Goal: Check status: Check status

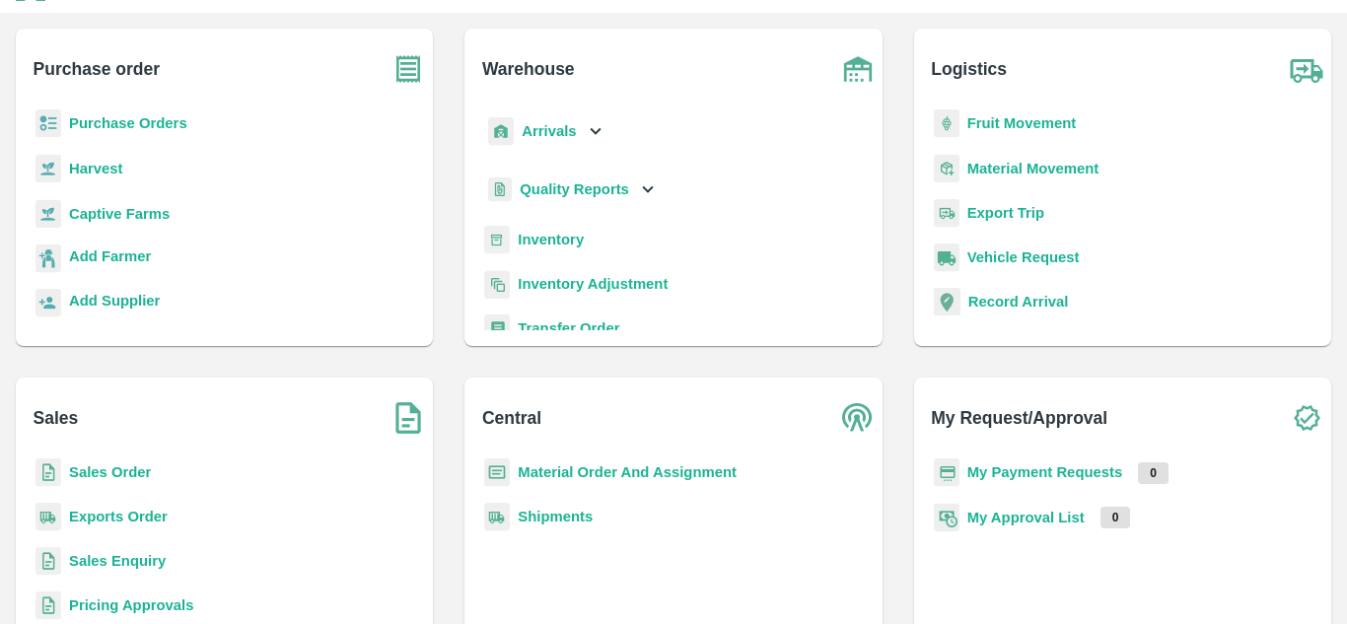
scroll to position [180, 0]
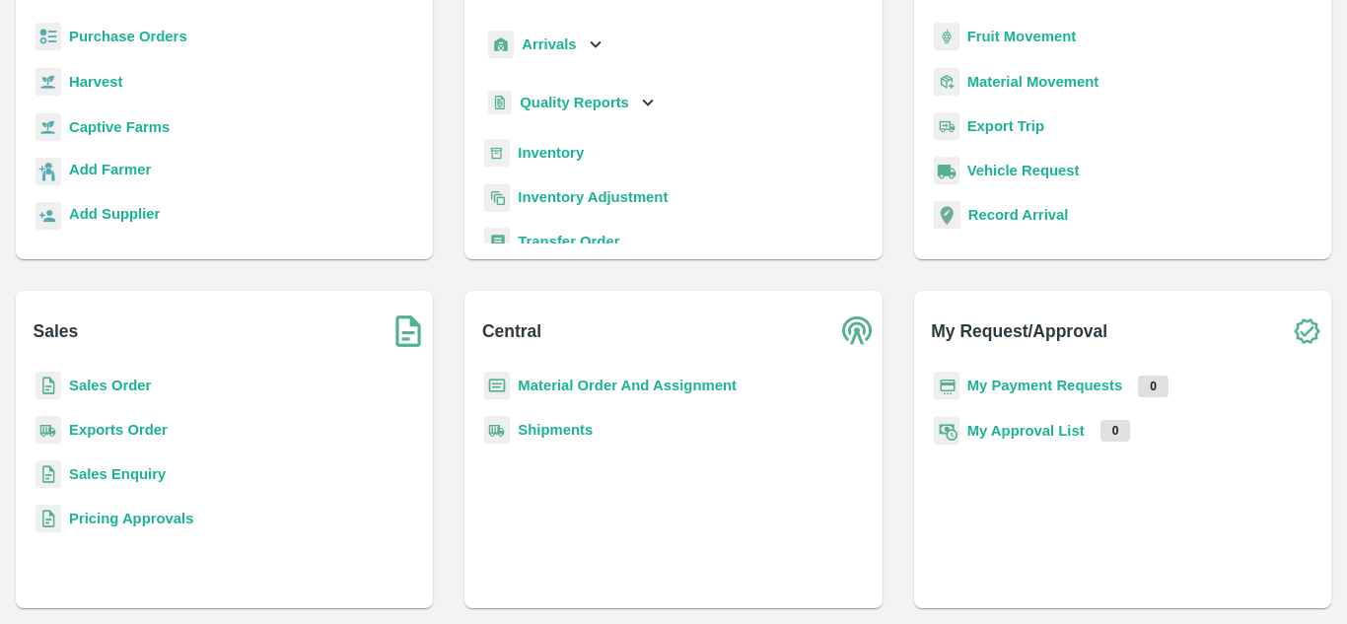
click at [113, 388] on b "Sales Order" at bounding box center [110, 386] width 82 height 16
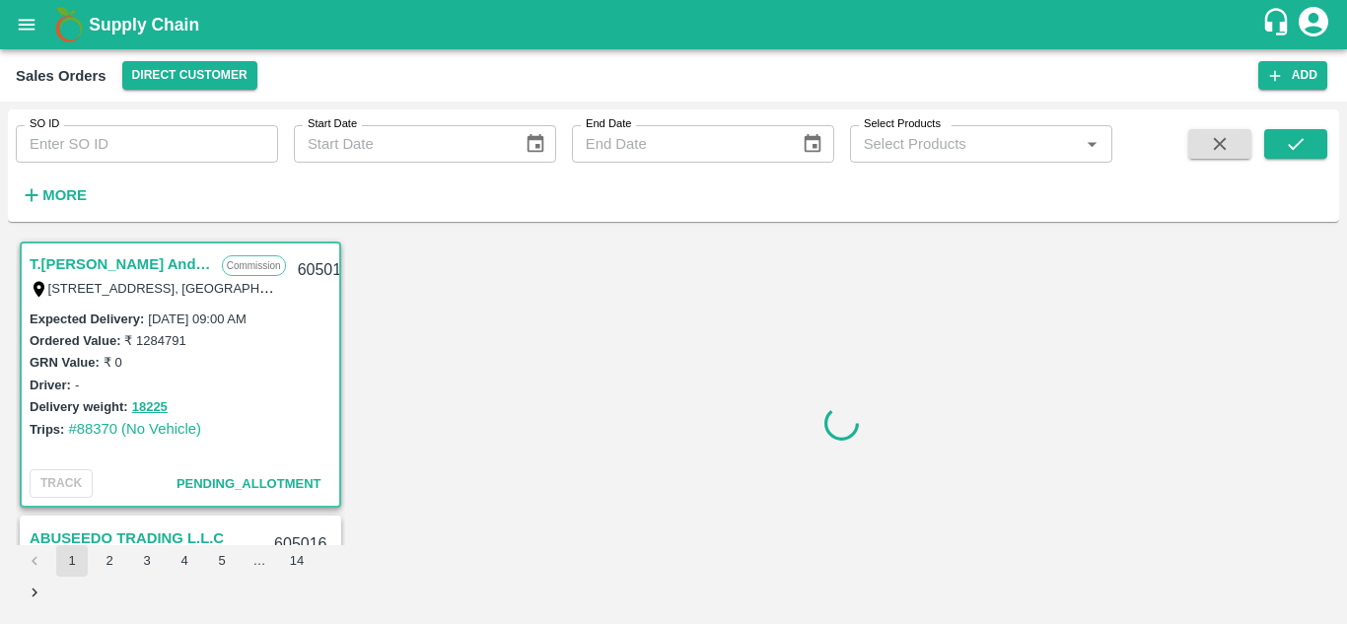
click at [119, 141] on input "SO ID" at bounding box center [147, 143] width 262 height 37
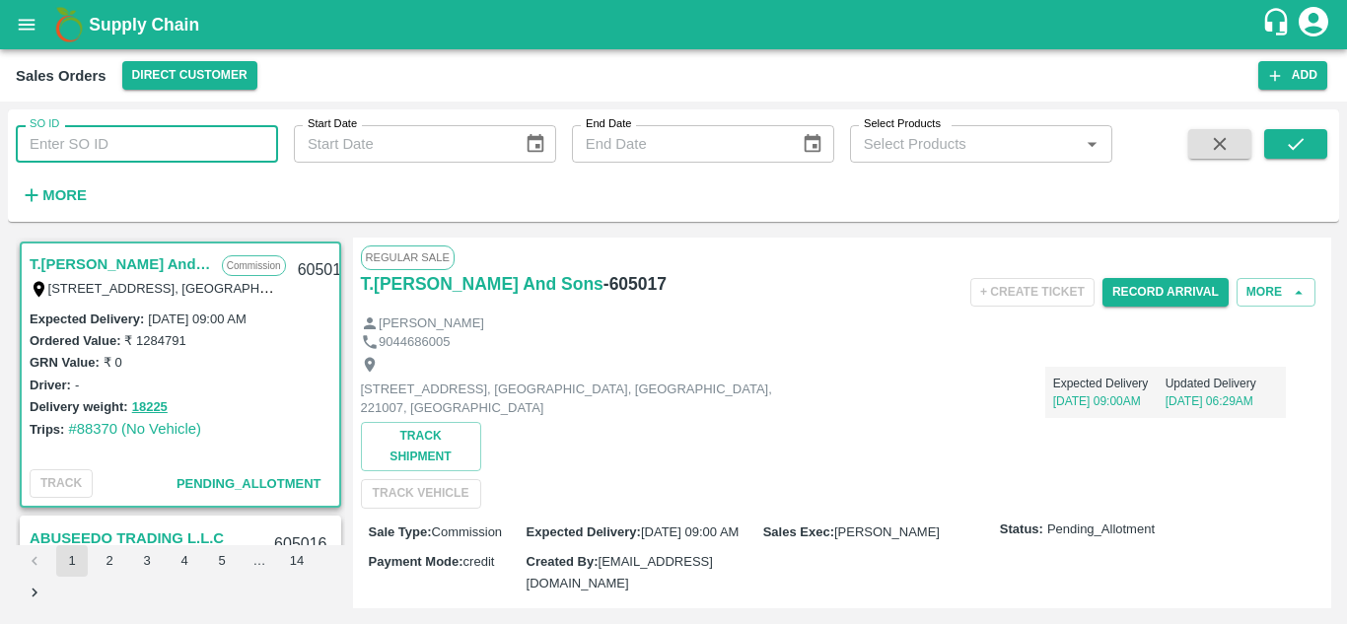
paste input "600504"
type input "600504"
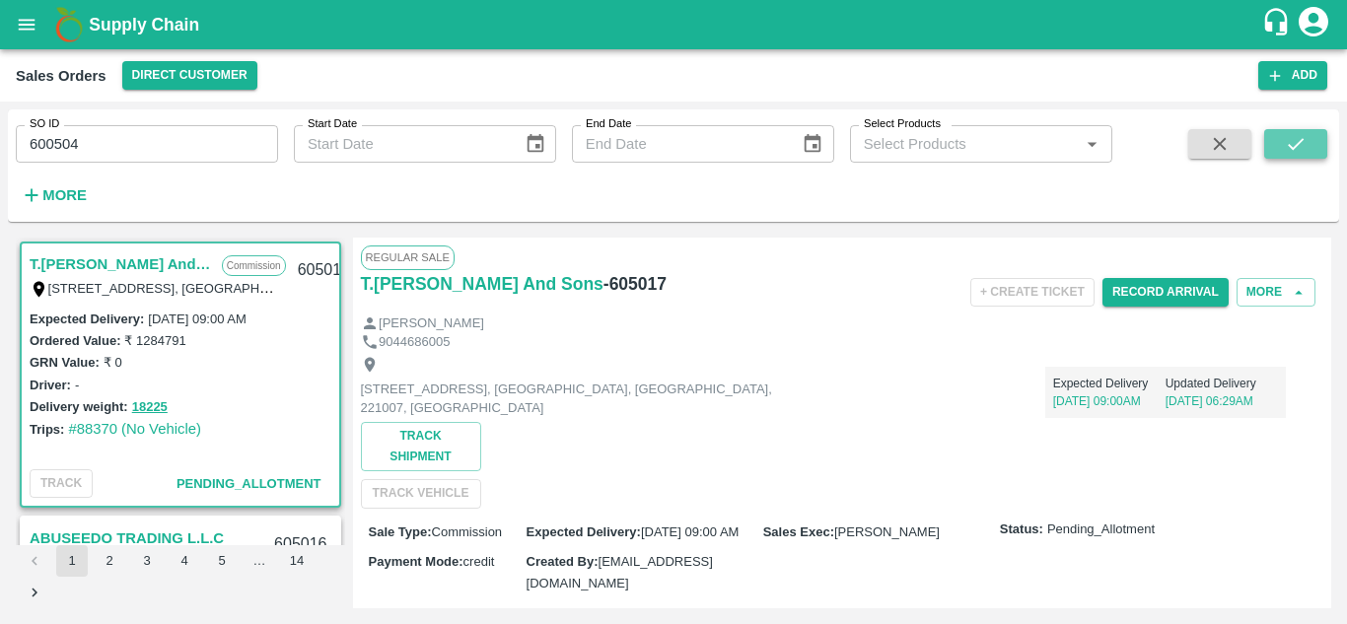
click at [1283, 144] on button "submit" at bounding box center [1295, 144] width 63 height 30
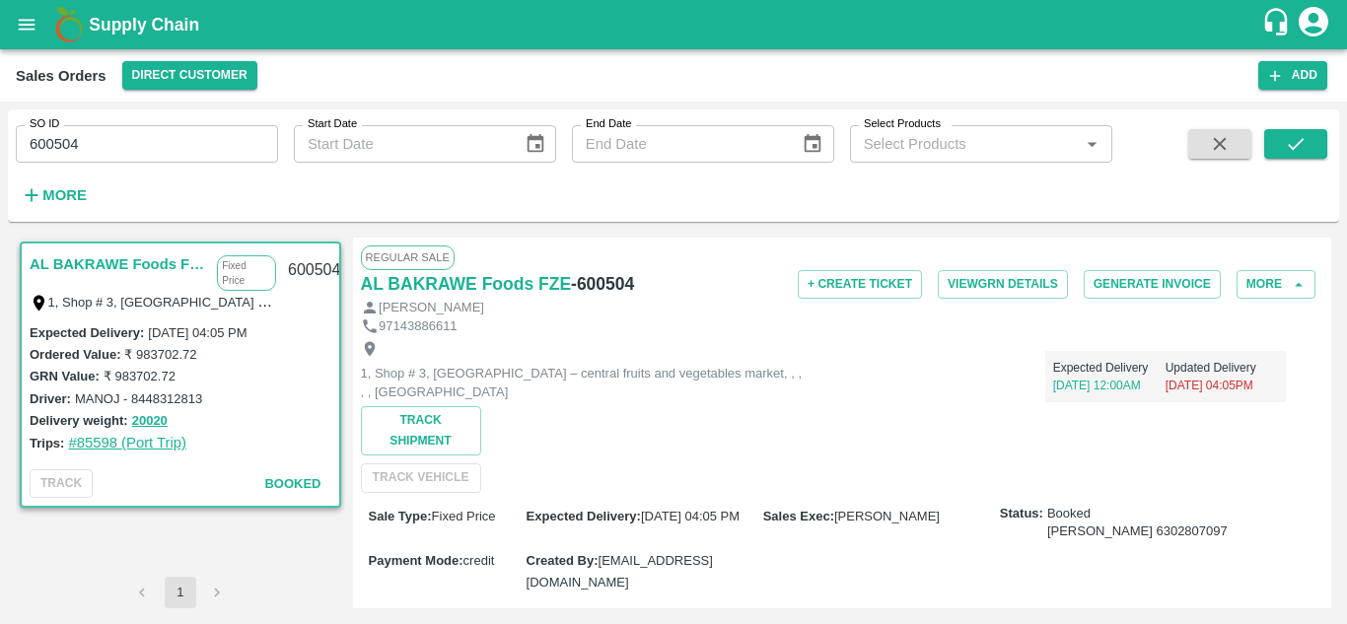
click at [91, 440] on link "#85598 (Port Trip)" at bounding box center [127, 443] width 118 height 16
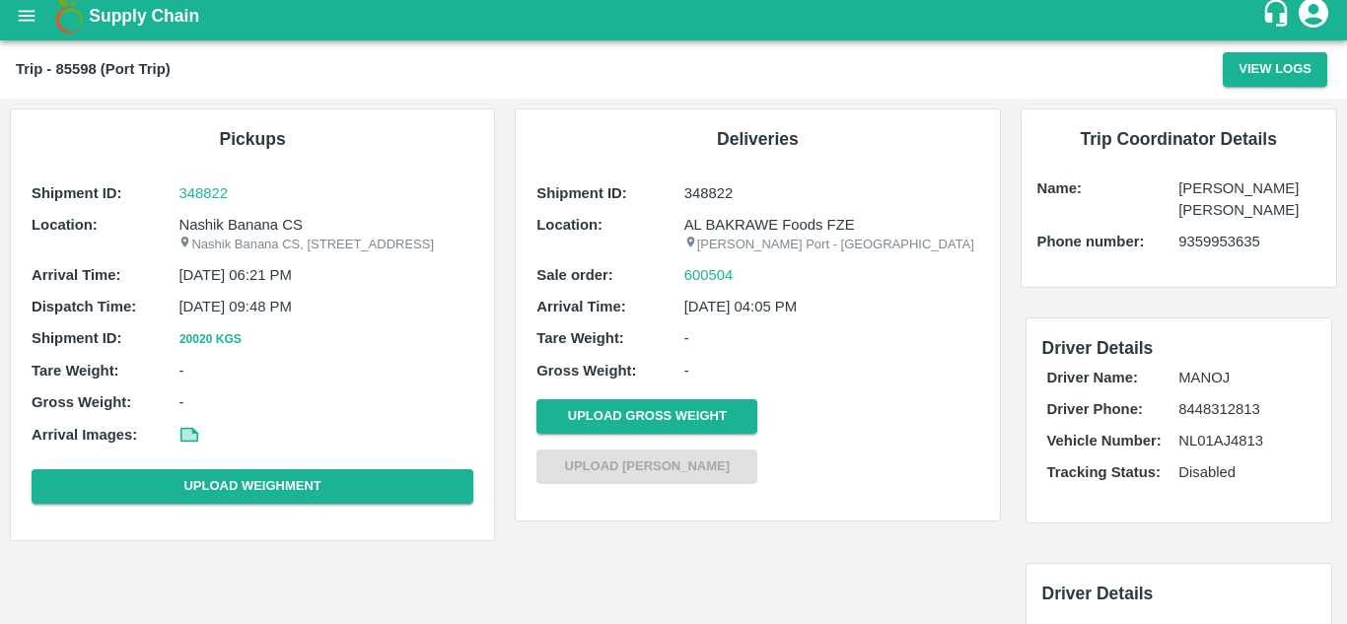
scroll to position [14, 0]
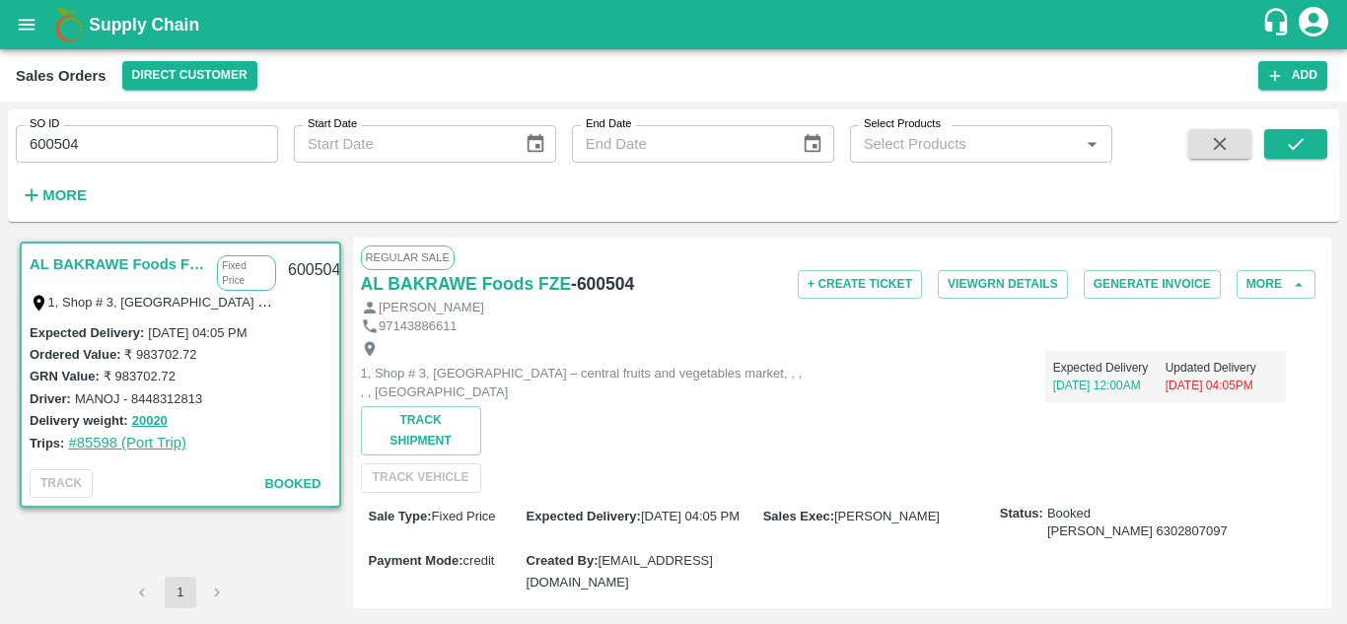
click at [104, 441] on link "#85598 (Port Trip)" at bounding box center [127, 443] width 118 height 16
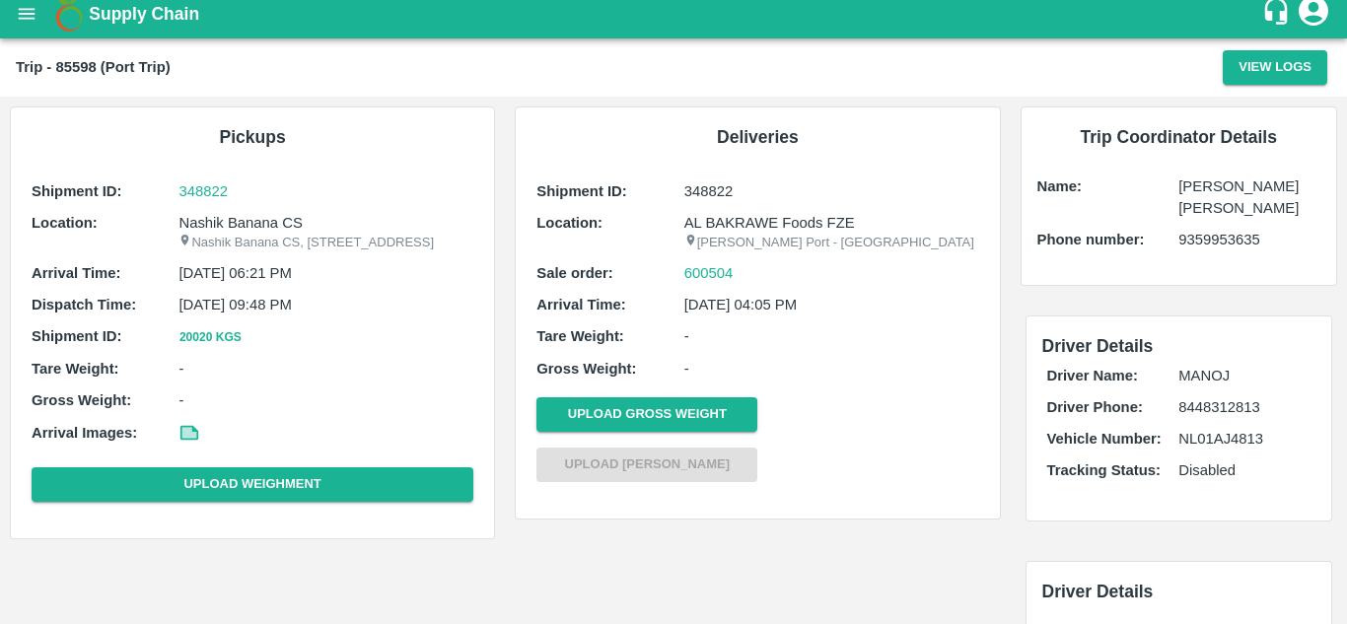
scroll to position [14, 0]
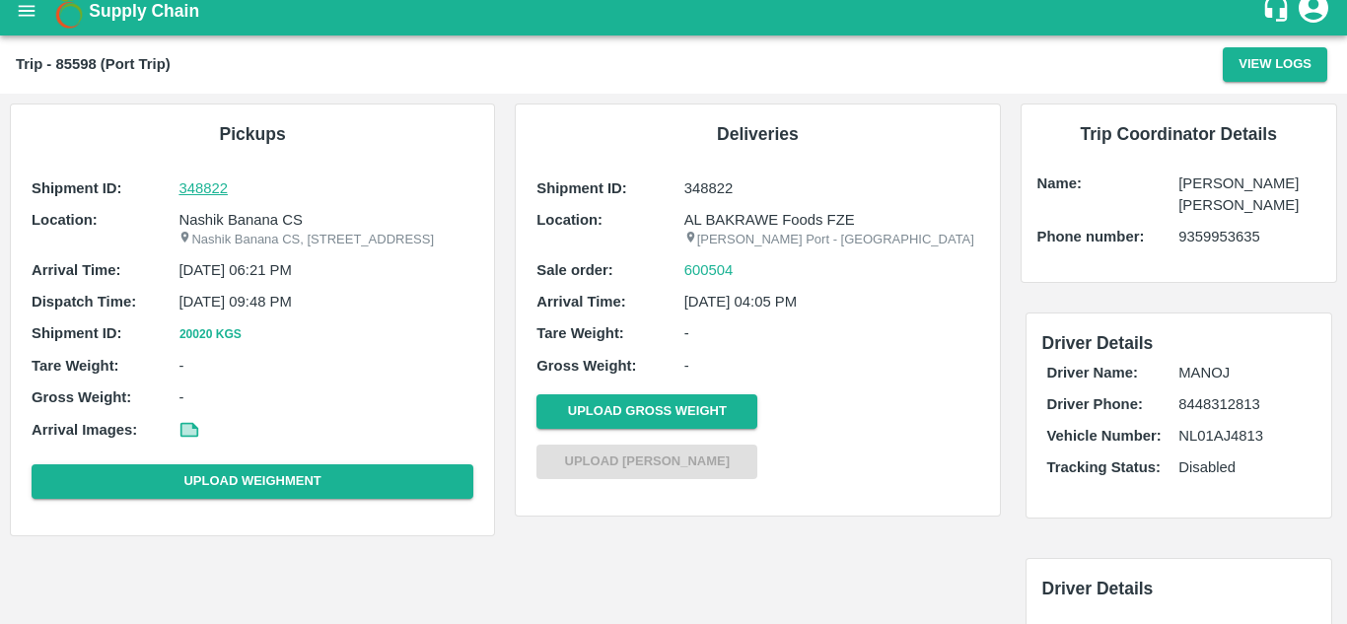
click at [210, 190] on p "348822" at bounding box center [325, 188] width 295 height 22
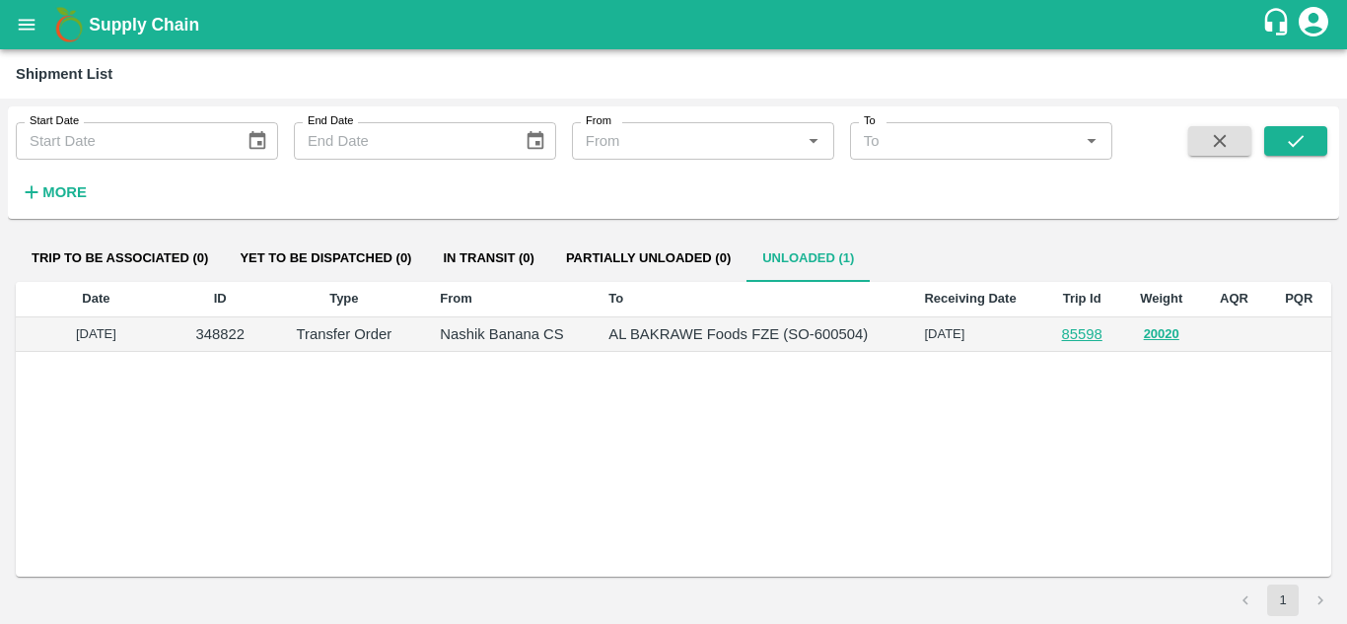
click at [1082, 332] on link "85598" at bounding box center [1082, 334] width 40 height 16
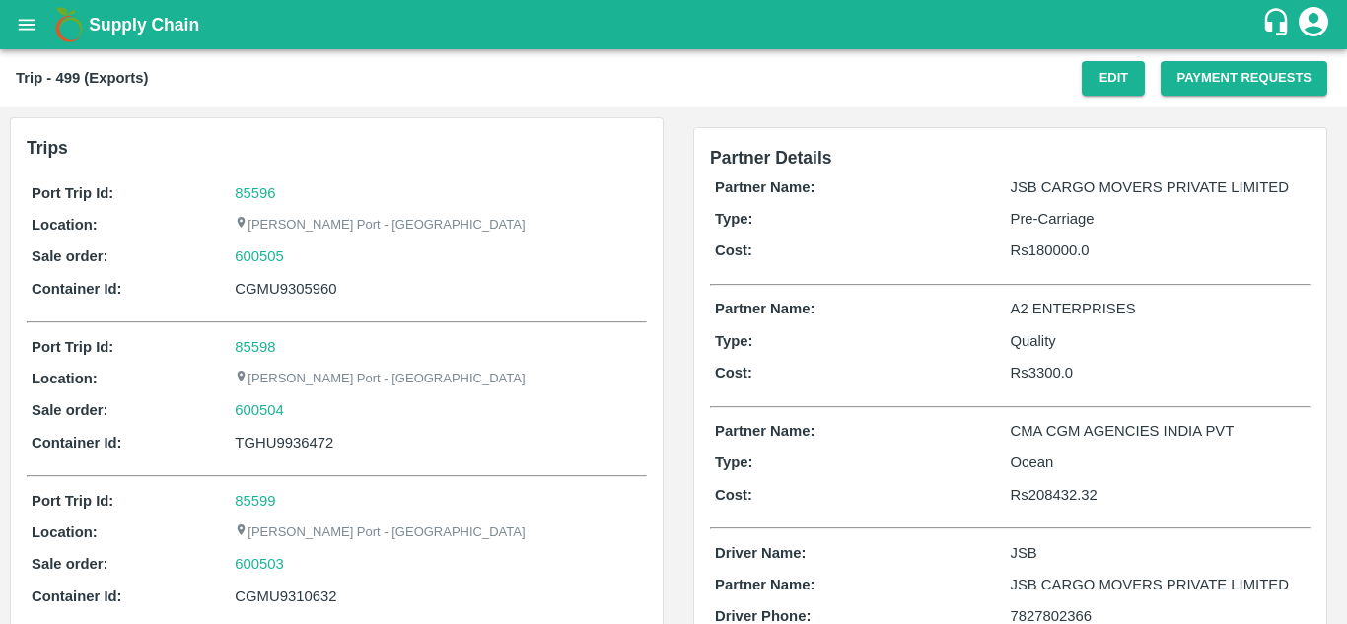
drag, startPoint x: 1004, startPoint y: 225, endPoint x: 1125, endPoint y: 209, distance: 122.3
click at [1125, 209] on div "Type: Pre-Carriage" at bounding box center [1010, 219] width 590 height 22
drag, startPoint x: 1002, startPoint y: 182, endPoint x: 1276, endPoint y: 182, distance: 274.0
click at [1270, 183] on div "Partner Name: JSB CARGO MOVERS PRIVATE LIMITED" at bounding box center [1010, 187] width 590 height 22
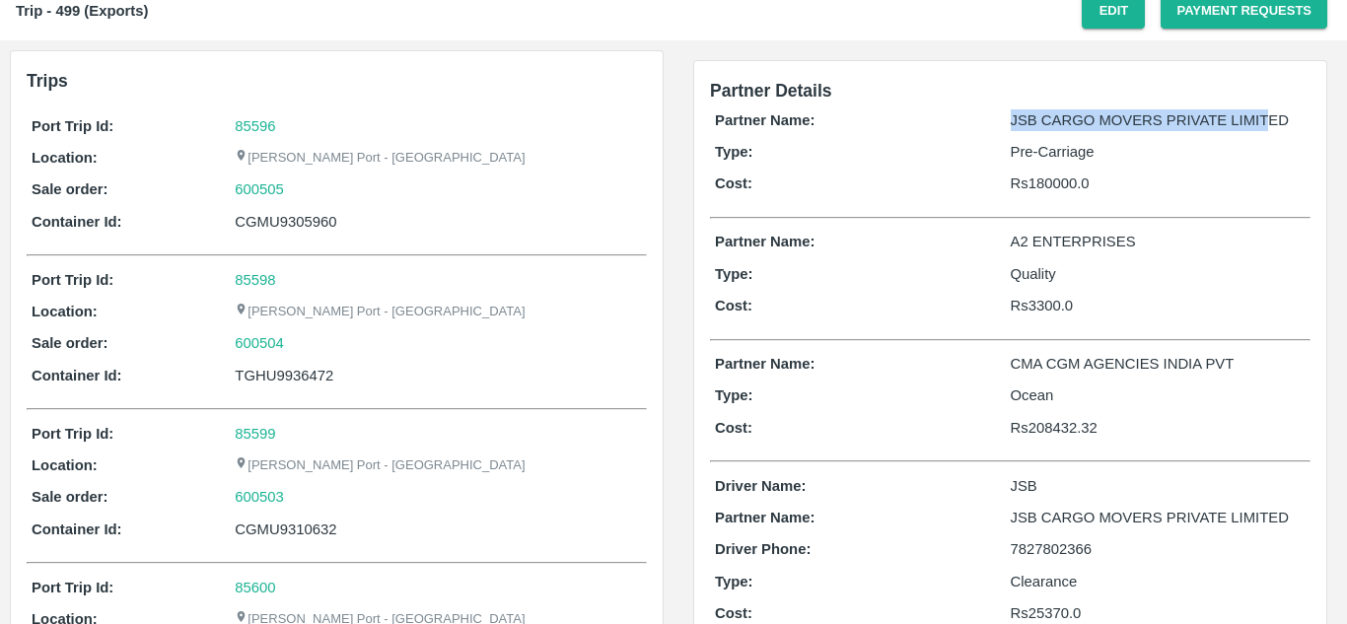
scroll to position [197, 0]
